Goal: Entertainment & Leisure: Consume media (video, audio)

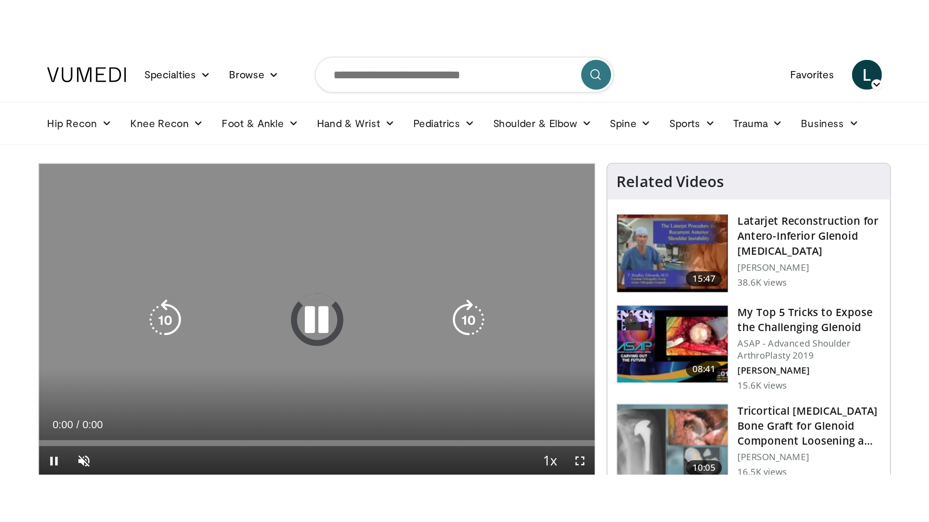
scroll to position [48, 0]
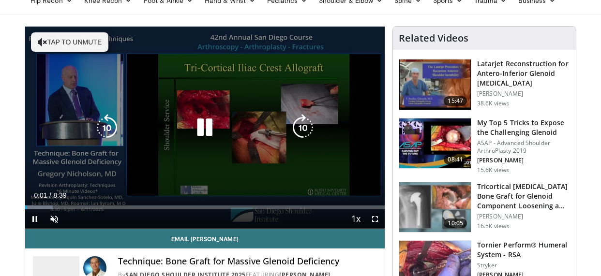
click at [78, 43] on button "Tap to unmute" at bounding box center [69, 41] width 77 height 19
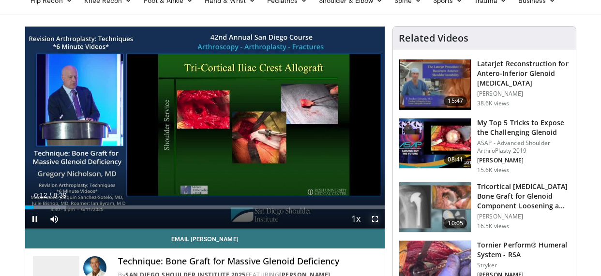
click at [371, 220] on span "Video Player" at bounding box center [374, 218] width 19 height 19
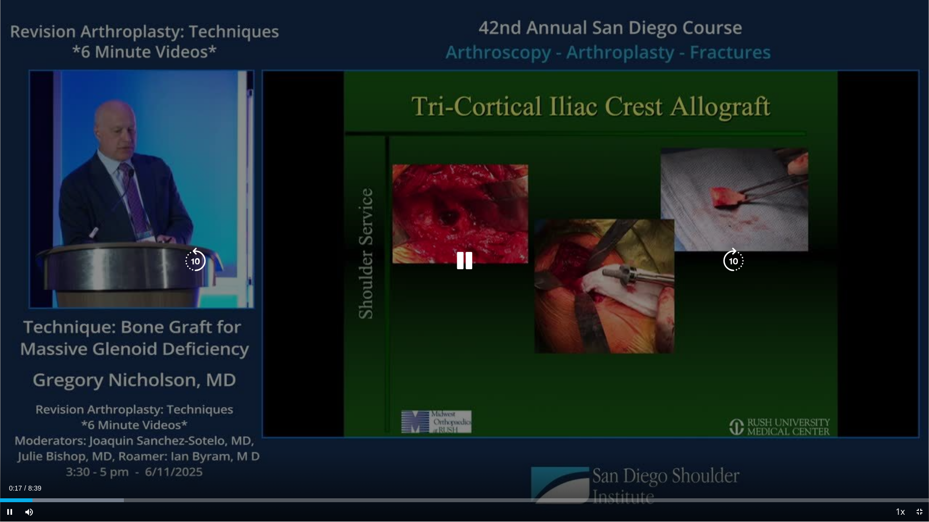
click at [600, 276] on div "10 seconds Tap to unmute" at bounding box center [464, 261] width 929 height 522
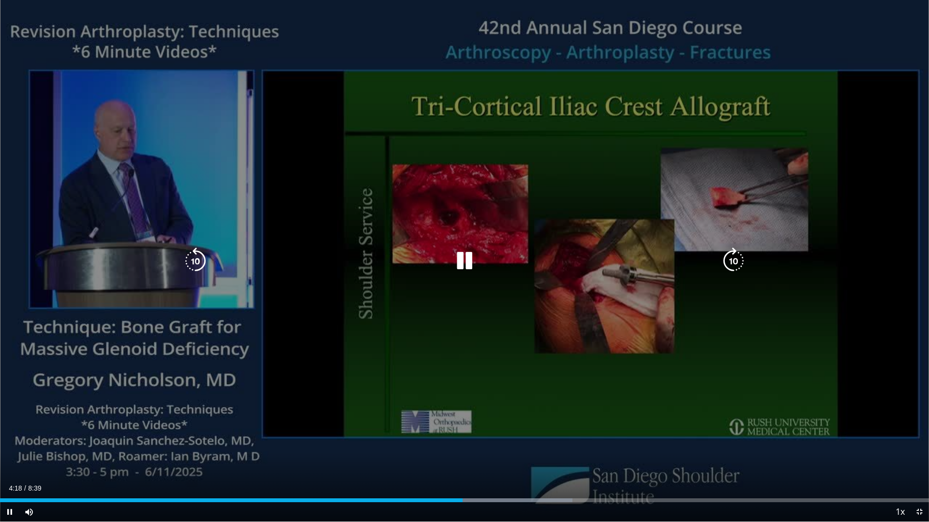
click at [470, 263] on icon "Video Player" at bounding box center [464, 261] width 27 height 27
click at [465, 258] on icon "Video Player" at bounding box center [464, 261] width 27 height 27
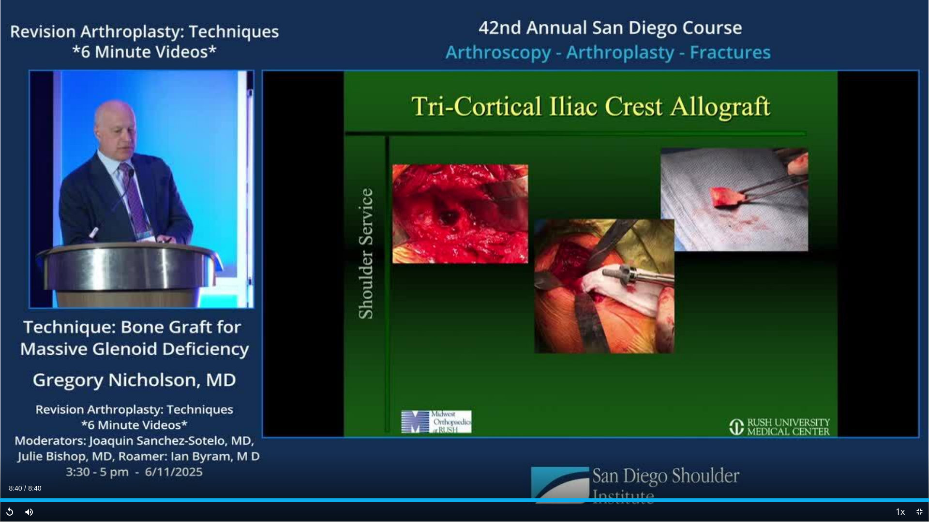
click at [600, 276] on div "Current Time 8:40 / Duration 8:40 Replay Skip Backward Skip Forward Mute 84% Lo…" at bounding box center [464, 512] width 929 height 19
